Goal: Information Seeking & Learning: Learn about a topic

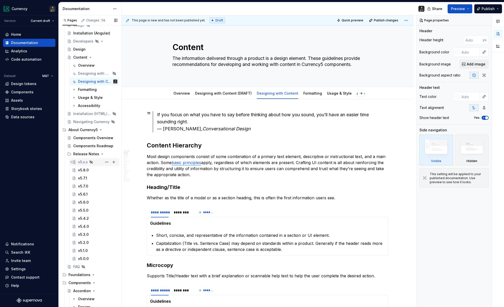
scroll to position [58, 0]
click at [81, 167] on div "v5.8.0" at bounding box center [83, 168] width 11 height 5
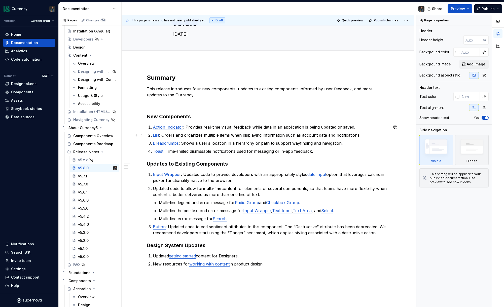
scroll to position [26, 0]
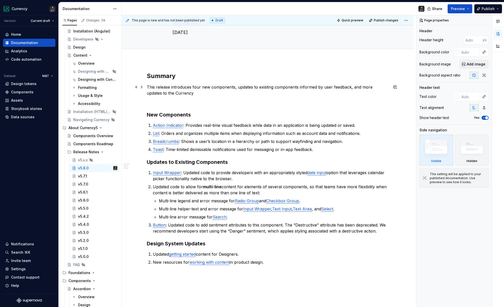
click at [181, 94] on p "This release introduces four new components, updates to existing components inf…" at bounding box center [268, 90] width 242 height 12
type textarea "*"
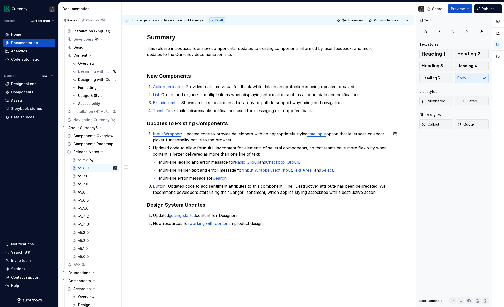
scroll to position [66, 0]
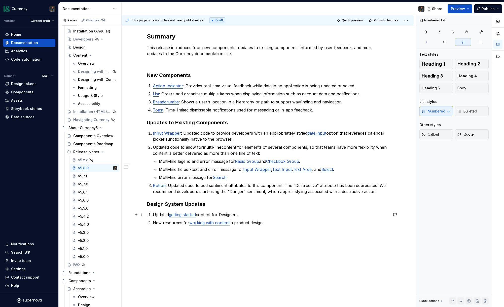
click at [280, 218] on ol "Updated getting started content for Designers. New resources for working with c…" at bounding box center [271, 219] width 236 height 14
click at [268, 223] on p "New resources for working with content in product design." at bounding box center [271, 223] width 236 height 6
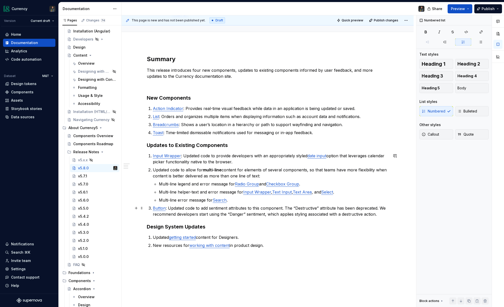
scroll to position [62, 0]
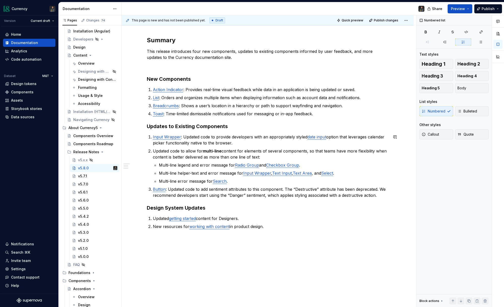
type textarea "*"
click at [340, 151] on p "Updated code to allow for multi-line content for elements of several components…" at bounding box center [271, 154] width 236 height 12
click at [358, 151] on p "Updated code to allow for multi-line content for elements of several components…" at bounding box center [271, 154] width 236 height 12
click at [175, 156] on p "Updated code to allow for multi-line content for elements of several components…" at bounding box center [271, 154] width 236 height 12
click at [169, 156] on p "Updated code to allow for multi-line content for elements of several components…" at bounding box center [271, 154] width 236 height 12
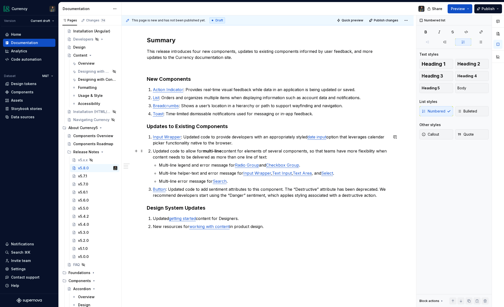
click at [269, 157] on p "Updated code to allow for multi-line content for elements of several components…" at bounding box center [271, 154] width 236 height 12
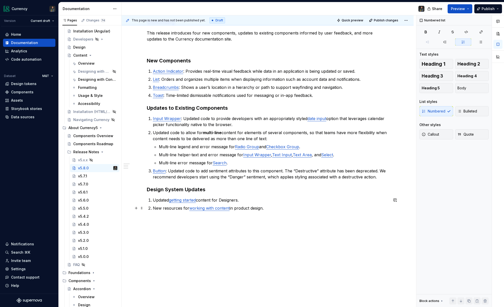
scroll to position [83, 0]
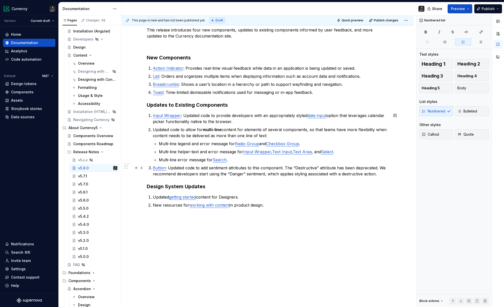
click at [236, 175] on p "Button : Updated code to add sentiment attributes to this component. The “Destr…" at bounding box center [271, 171] width 236 height 12
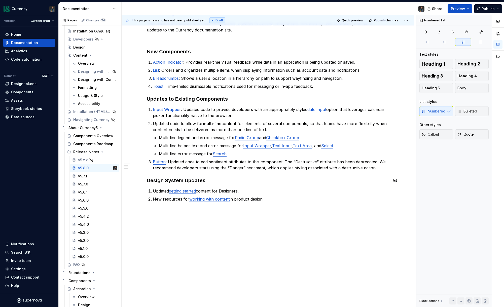
scroll to position [89, 0]
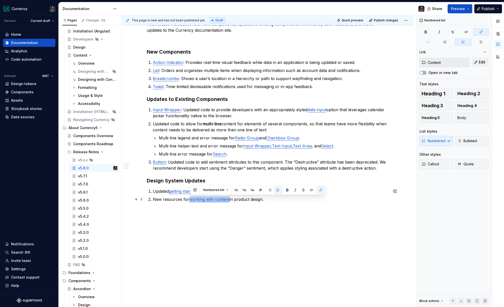
drag, startPoint x: 190, startPoint y: 200, endPoint x: 230, endPoint y: 201, distance: 40.0
click at [230, 201] on p "New resources for working with content in product design." at bounding box center [271, 199] width 236 height 6
click at [319, 189] on button "button" at bounding box center [320, 190] width 7 height 7
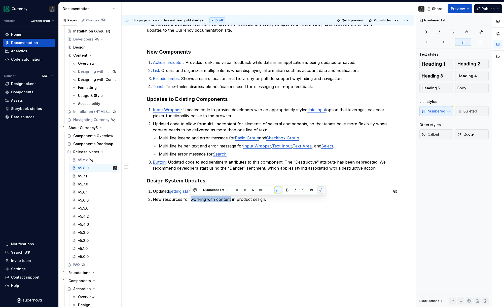
click at [319, 189] on button "button" at bounding box center [320, 190] width 7 height 7
click at [199, 201] on p "New resources for working with content in product design." at bounding box center [271, 199] width 236 height 6
drag, startPoint x: 230, startPoint y: 199, endPoint x: 190, endPoint y: 199, distance: 39.5
click at [190, 199] on p "New resources for working with content in product design." at bounding box center [271, 199] width 236 height 6
click at [319, 190] on button "button" at bounding box center [320, 190] width 7 height 7
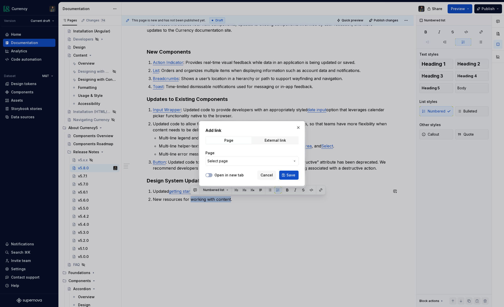
click at [250, 162] on span "Select page" at bounding box center [248, 161] width 83 height 5
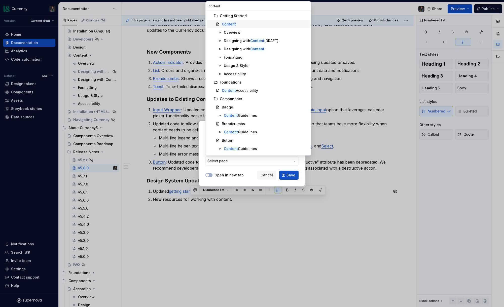
type input "content"
click at [245, 22] on div "Content" at bounding box center [265, 24] width 86 height 5
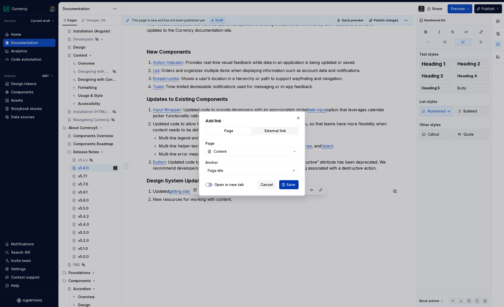
click at [292, 184] on span "Save" at bounding box center [290, 184] width 9 height 5
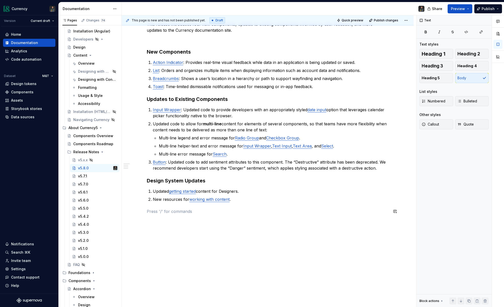
click at [240, 205] on div "Summary This release introduces four new components, updates to existing compon…" at bounding box center [268, 116] width 242 height 214
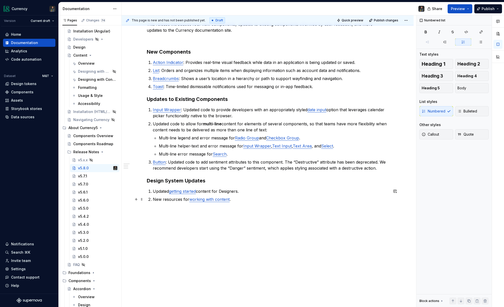
click at [242, 201] on p "New resources for working with content ." at bounding box center [271, 199] width 236 height 6
click at [165, 214] on p at bounding box center [268, 211] width 242 height 6
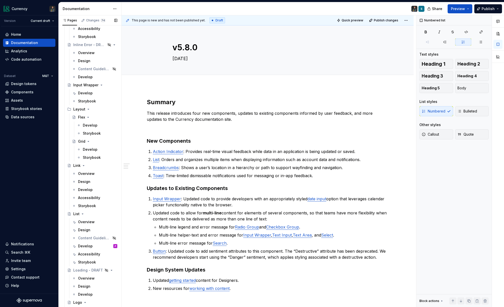
scroll to position [1251, 0]
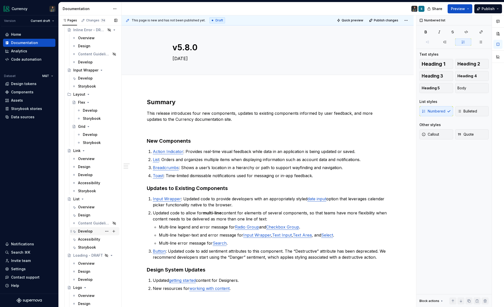
click at [87, 231] on div "Develop" at bounding box center [85, 231] width 15 height 5
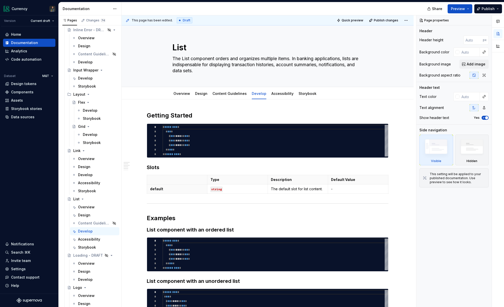
type textarea "*"
